Goal: Task Accomplishment & Management: Complete application form

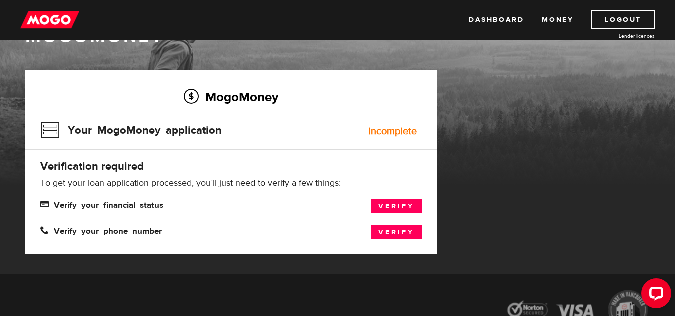
scroll to position [40, 0]
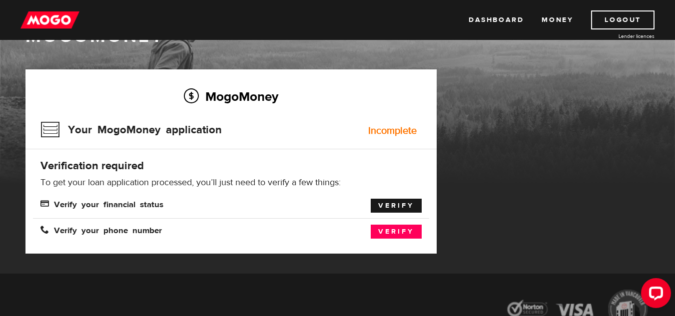
click at [384, 200] on link "Verify" at bounding box center [396, 206] width 51 height 14
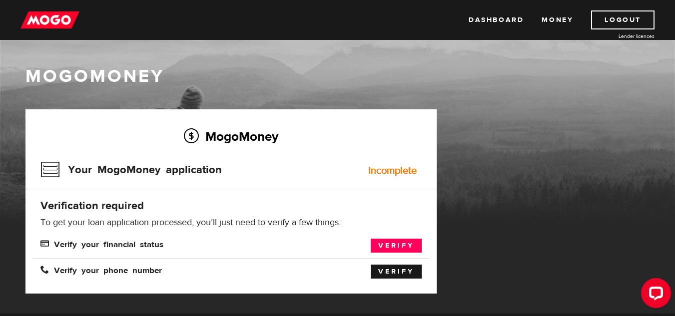
click at [391, 270] on link "Verify" at bounding box center [396, 272] width 51 height 14
click at [399, 245] on link "Verify" at bounding box center [396, 246] width 51 height 14
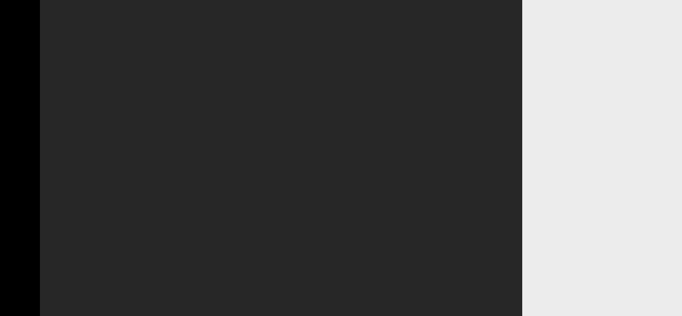
click at [382, 207] on div at bounding box center [281, 158] width 482 height 316
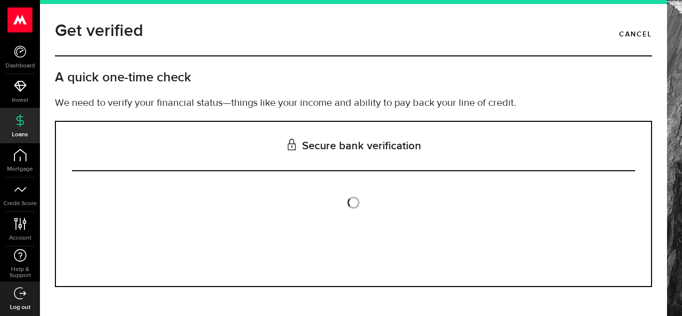
click at [377, 176] on div "Secure bank verification Is this the bank account you want us to get your bank …" at bounding box center [353, 204] width 597 height 166
click at [377, 177] on div "Secure bank verification Is this the bank account you want us to get your bank …" at bounding box center [353, 204] width 597 height 166
